Goal: Task Accomplishment & Management: Manage account settings

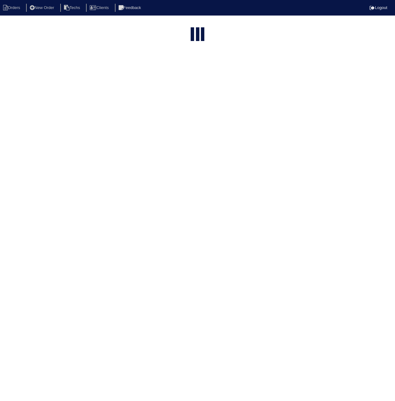
select select "15"
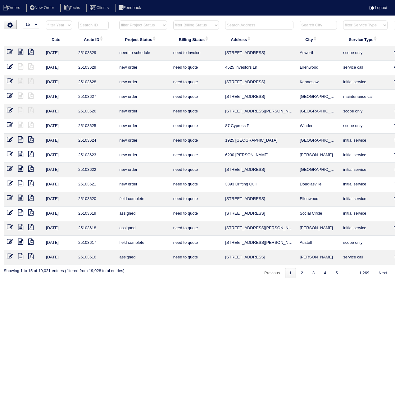
click at [97, 27] on input "text" at bounding box center [93, 25] width 30 height 9
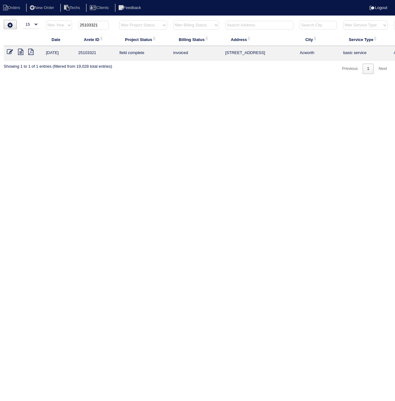
type input "25103321"
drag, startPoint x: 11, startPoint y: 52, endPoint x: 9, endPoint y: 56, distance: 4.5
click at [11, 52] on icon at bounding box center [10, 52] width 6 height 6
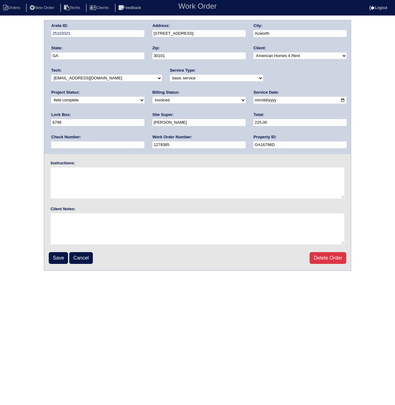
drag, startPoint x: 74, startPoint y: 99, endPoint x: 76, endPoint y: 102, distance: 3.3
click at [152, 99] on select "need to quote quoted need to invoice invoiced paid warranty purchase order need…" at bounding box center [198, 100] width 93 height 7
select select "paid"
click at [152, 97] on select "need to quote quoted need to invoice invoiced paid warranty purchase order need…" at bounding box center [198, 100] width 93 height 7
drag, startPoint x: 284, startPoint y: 119, endPoint x: 279, endPoint y: 123, distance: 5.7
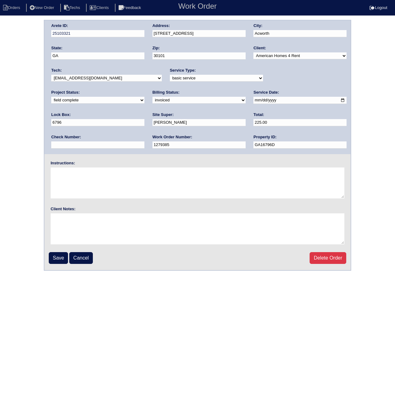
click at [144, 141] on input "text" at bounding box center [97, 144] width 93 height 7
paste input "100125A"
drag, startPoint x: 288, startPoint y: 120, endPoint x: 244, endPoint y: 119, distance: 44.1
click at [244, 119] on div "Arete ID: 25103321 Address: 73 Maplelake Ct City: Acworth State: GA Zip: 30101 …" at bounding box center [197, 87] width 306 height 134
type input "ACH 100125A"
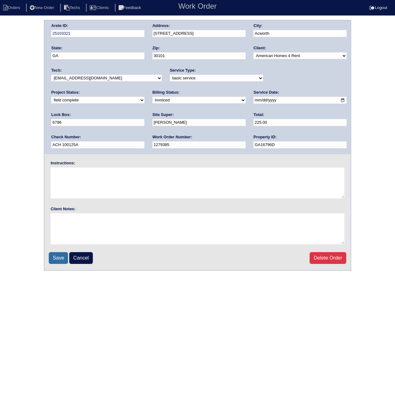
click at [56, 260] on input "Save" at bounding box center [58, 258] width 19 height 12
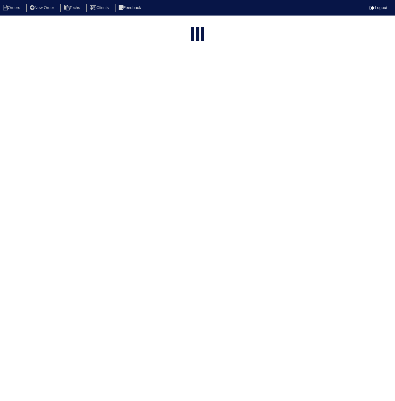
select select "15"
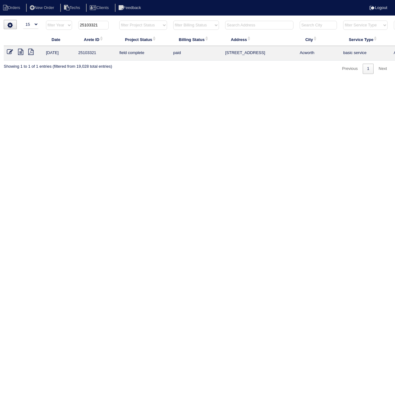
drag, startPoint x: 95, startPoint y: 25, endPoint x: 113, endPoint y: 27, distance: 17.4
click at [114, 26] on th "25103321" at bounding box center [95, 26] width 41 height 13
type input "25103369"
drag, startPoint x: 10, startPoint y: 51, endPoint x: 11, endPoint y: 54, distance: 3.2
click at [10, 51] on icon at bounding box center [10, 52] width 6 height 6
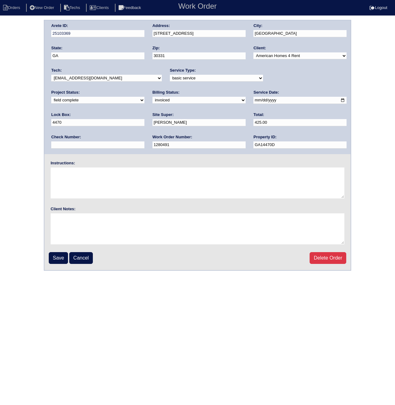
click at [152, 100] on select "need to quote quoted need to invoice invoiced paid warranty purchase order need…" at bounding box center [198, 100] width 93 height 7
select select "paid"
click at [152, 97] on select "need to quote quoted need to invoice invoiced paid warranty purchase order need…" at bounding box center [198, 100] width 93 height 7
paste input "ACH 100125A"
type input "ACH 100125A"
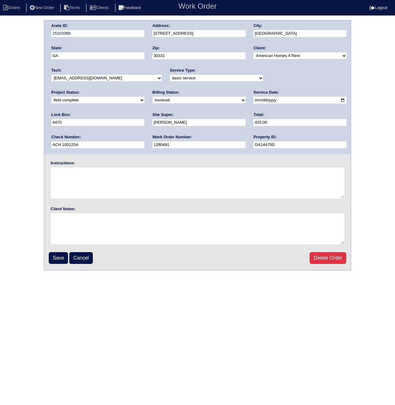
click at [61, 256] on input "Save" at bounding box center [58, 258] width 19 height 12
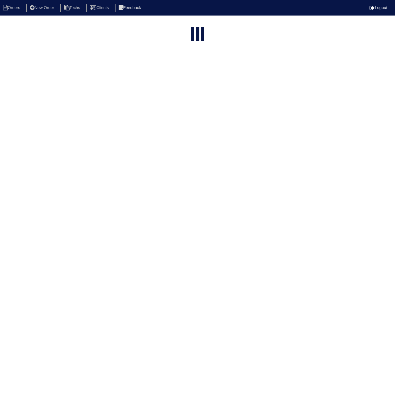
select select "15"
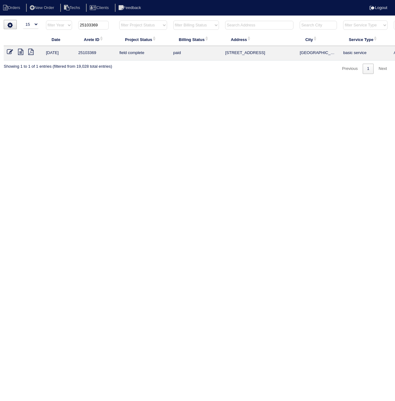
drag, startPoint x: 93, startPoint y: 25, endPoint x: 112, endPoint y: 26, distance: 19.3
click at [112, 26] on th "25103369" at bounding box center [95, 26] width 41 height 13
type input "25103428"
click at [9, 51] on icon at bounding box center [10, 52] width 6 height 6
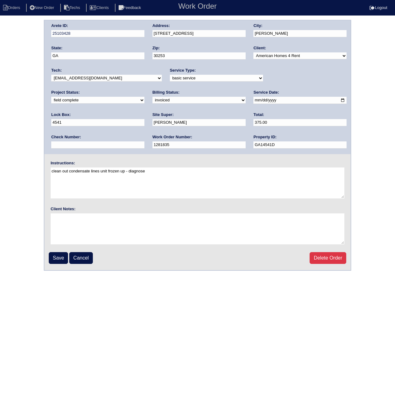
click at [152, 99] on select "need to quote quoted need to invoice invoiced paid warranty purchase order need…" at bounding box center [198, 100] width 93 height 7
select select "paid"
click at [152, 97] on select "need to quote quoted need to invoice invoiced paid warranty purchase order need…" at bounding box center [198, 100] width 93 height 7
paste input "ACH 100125A"
type input "ACH 100125A"
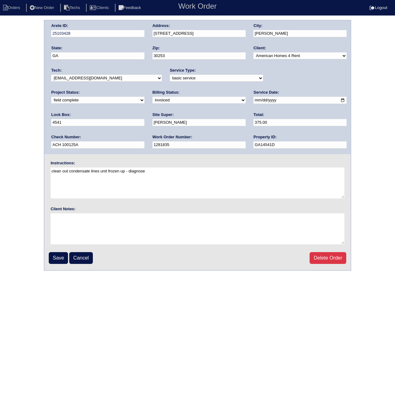
click at [58, 258] on input "Save" at bounding box center [58, 258] width 19 height 12
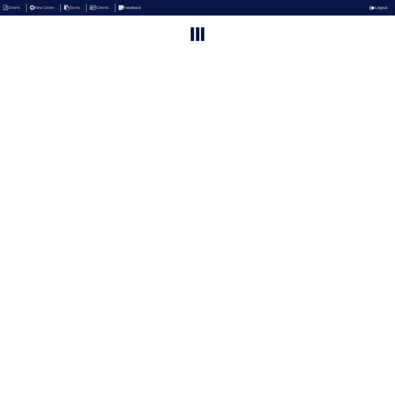
select select "15"
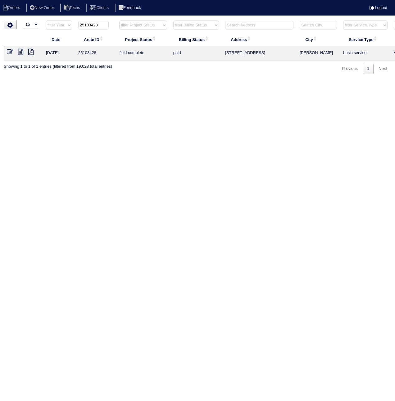
click at [104, 25] on input "25103428" at bounding box center [93, 25] width 30 height 9
type input "25103429"
click at [9, 49] on icon at bounding box center [10, 52] width 6 height 6
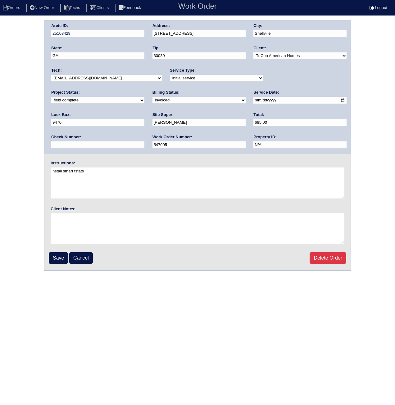
click at [152, 100] on select "need to quote quoted need to invoice invoiced paid warranty purchase order need…" at bounding box center [198, 100] width 93 height 7
select select "paid"
click at [152, 97] on select "need to quote quoted need to invoice invoiced paid warranty purchase order need…" at bounding box center [198, 100] width 93 height 7
click at [84, 253] on link "Cancel" at bounding box center [81, 258] width 24 height 12
select select "15"
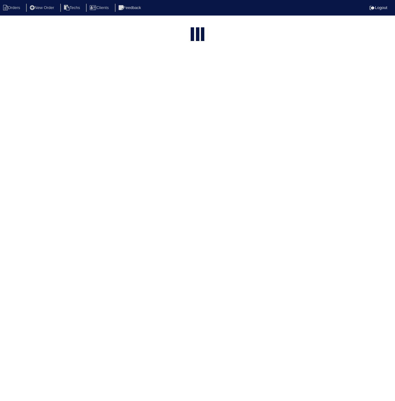
type input "25103429"
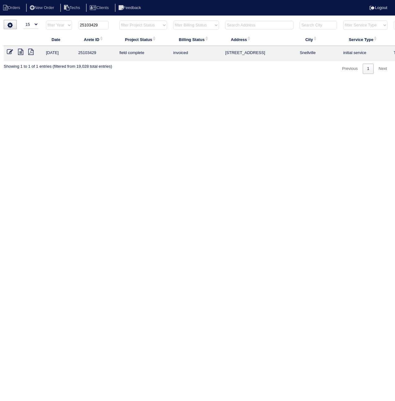
click at [11, 53] on icon at bounding box center [10, 52] width 6 height 6
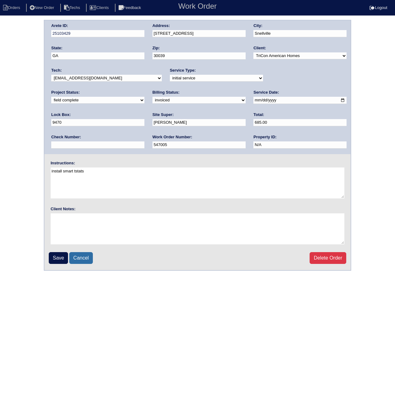
drag, startPoint x: 79, startPoint y: 258, endPoint x: 83, endPoint y: 258, distance: 4.0
click at [79, 258] on link "Cancel" at bounding box center [81, 258] width 24 height 12
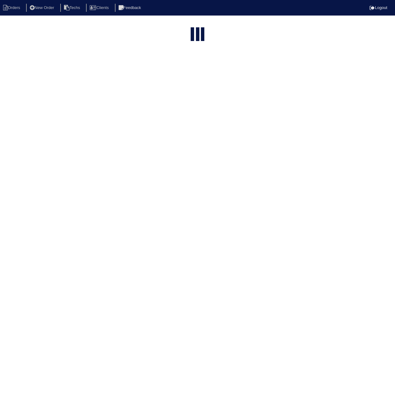
select select "15"
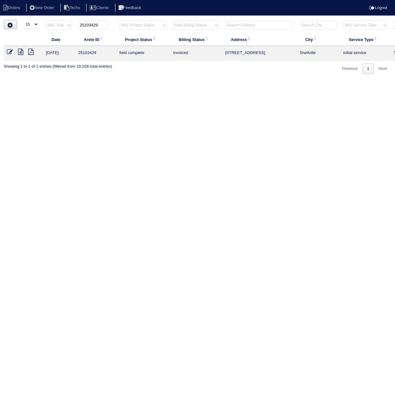
drag, startPoint x: 96, startPoint y: 24, endPoint x: 117, endPoint y: 25, distance: 21.1
click at [117, 25] on tr "filter Year -- Any Year -- 2025 2024 2023 2022 2021 2020 2019 25103429 filter P…" at bounding box center [273, 26] width 538 height 13
type input "25103479"
click at [9, 51] on icon at bounding box center [10, 52] width 6 height 6
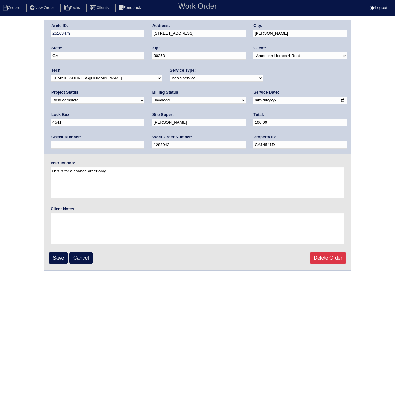
click at [152, 100] on select "need to quote quoted need to invoice invoiced paid warranty purchase order need…" at bounding box center [198, 100] width 93 height 7
select select "paid"
click at [152, 97] on select "need to quote quoted need to invoice invoiced paid warranty purchase order need…" at bounding box center [198, 100] width 93 height 7
paste input "ACH 100125A"
type input "ACH 100125A"
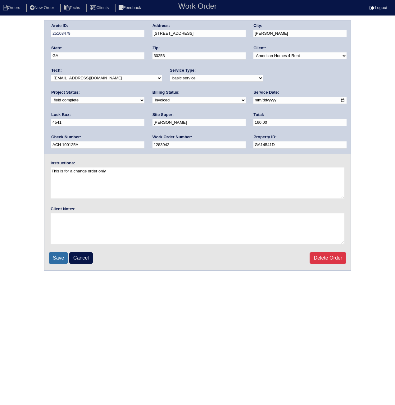
click at [53, 262] on input "Save" at bounding box center [58, 258] width 19 height 12
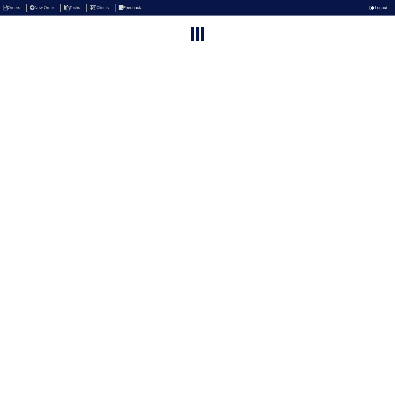
select select "15"
